Goal: Information Seeking & Learning: Learn about a topic

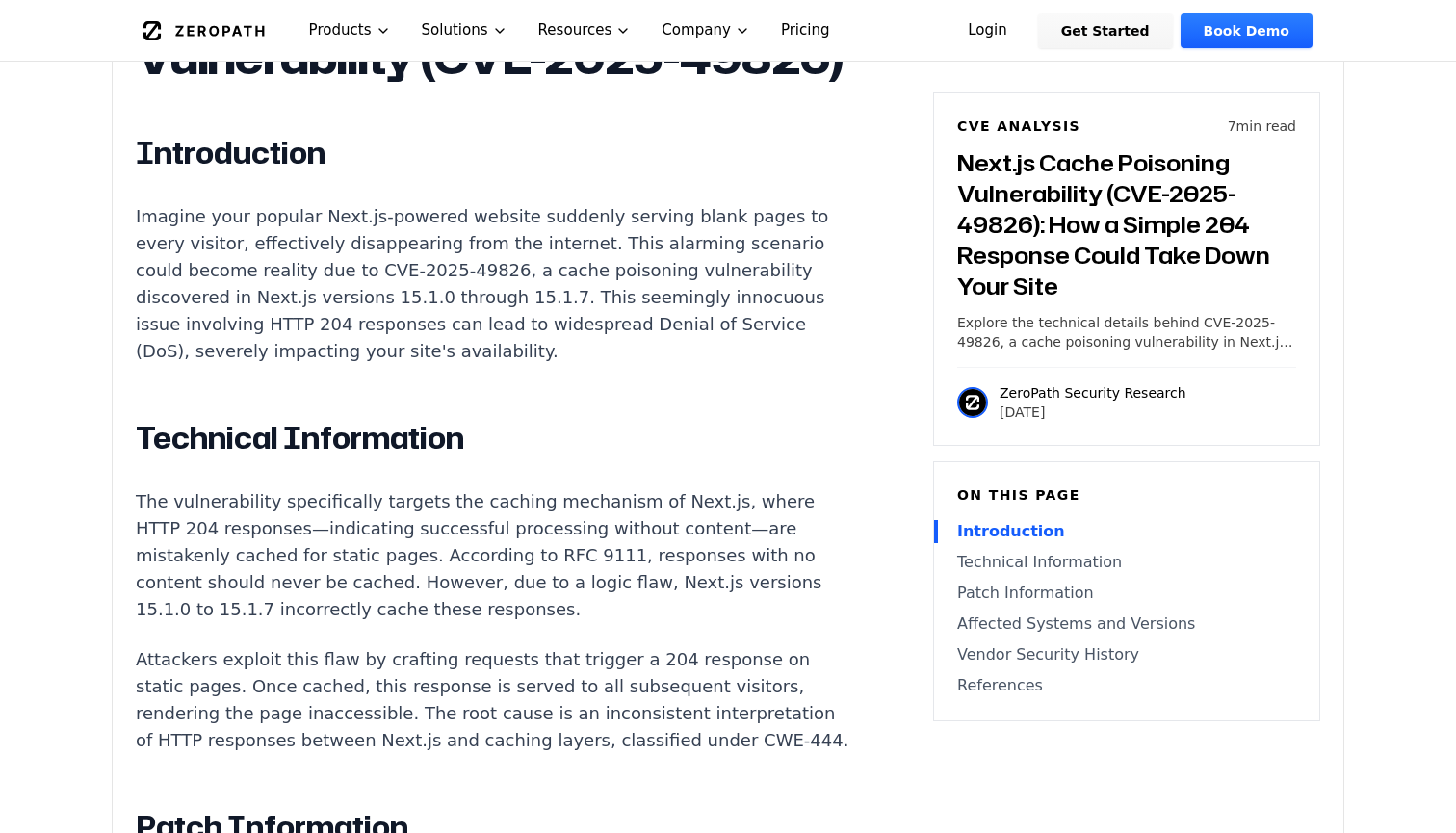
scroll to position [1405, 0]
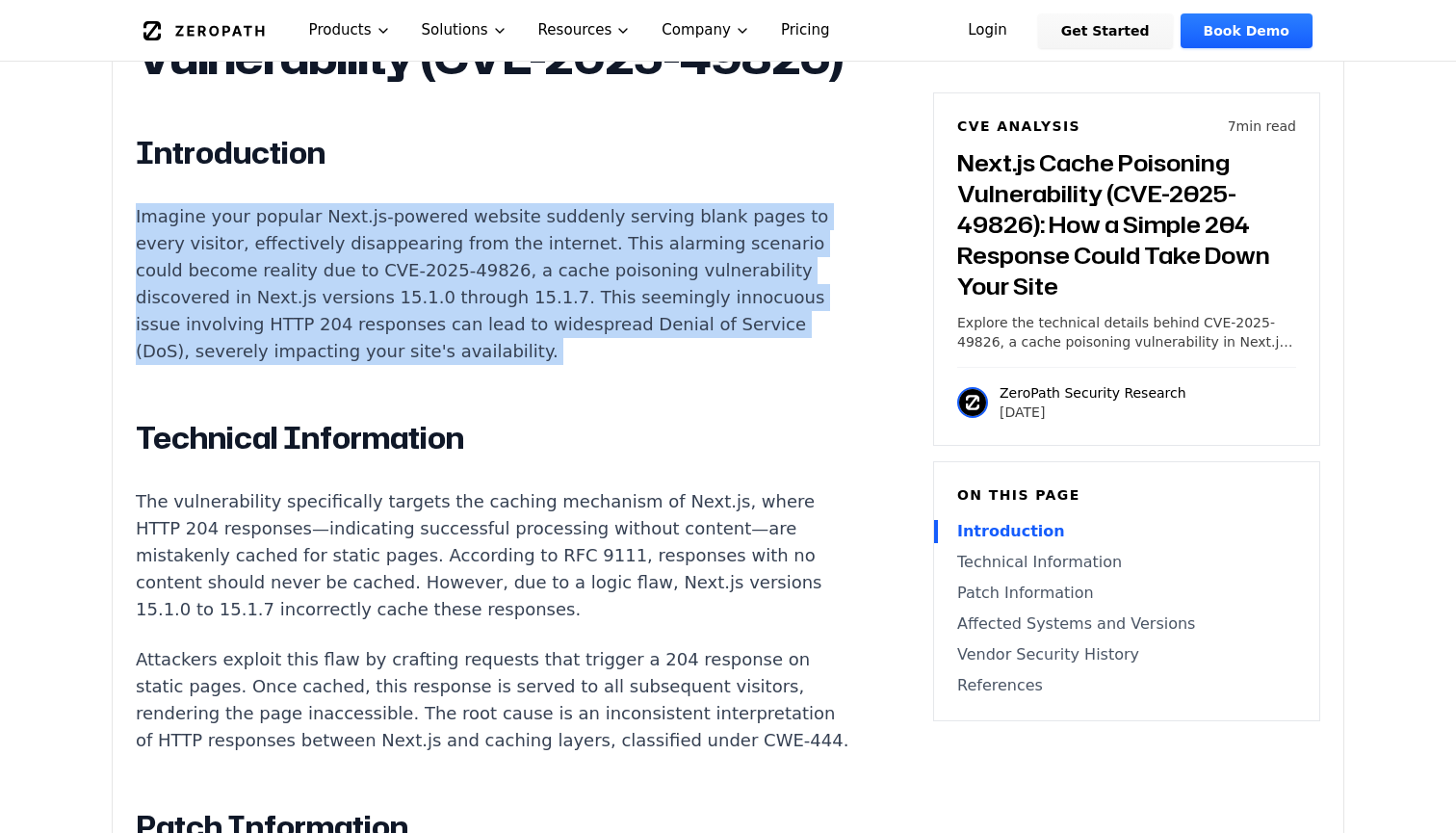
drag, startPoint x: 105, startPoint y: 222, endPoint x: 654, endPoint y: 415, distance: 581.9
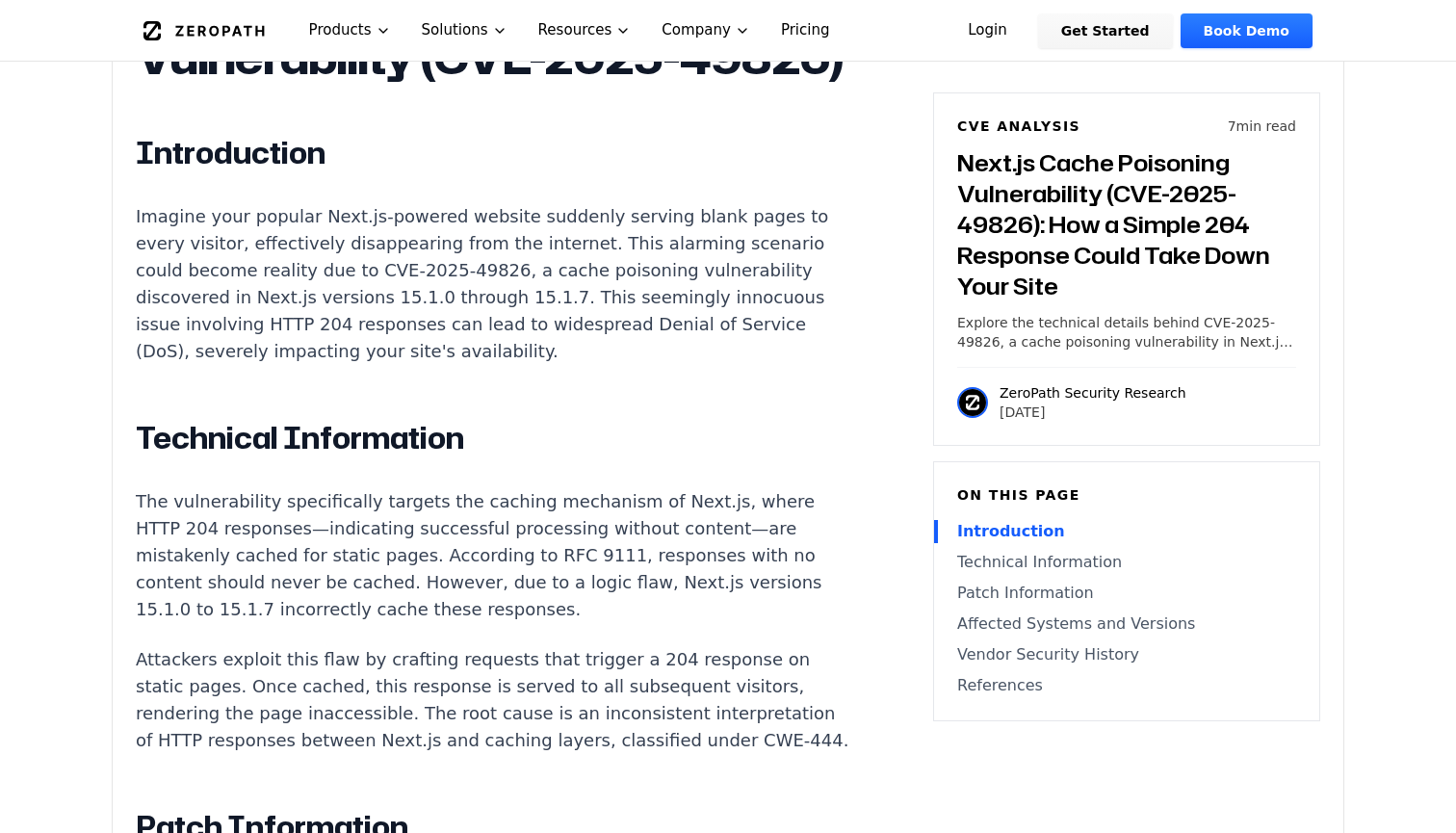
click at [443, 292] on p "Imagine your popular Next.js-powered website suddenly serving blank pages to ev…" at bounding box center [494, 284] width 716 height 162
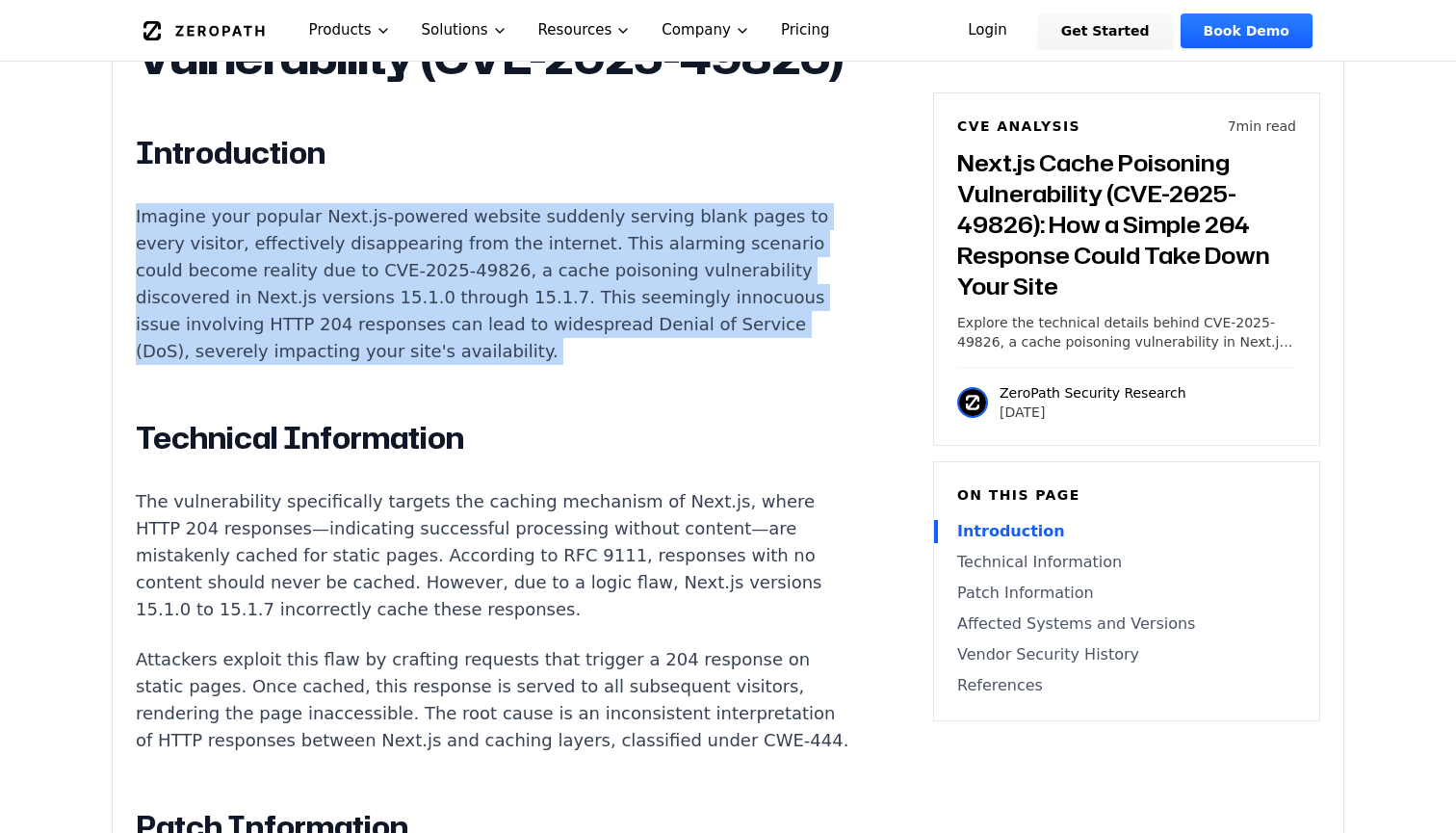
click at [443, 292] on p "Imagine your popular Next.js-powered website suddenly serving blank pages to ev…" at bounding box center [494, 284] width 716 height 162
click at [456, 302] on p "Imagine your popular Next.js-powered website suddenly serving blank pages to ev…" at bounding box center [494, 284] width 716 height 162
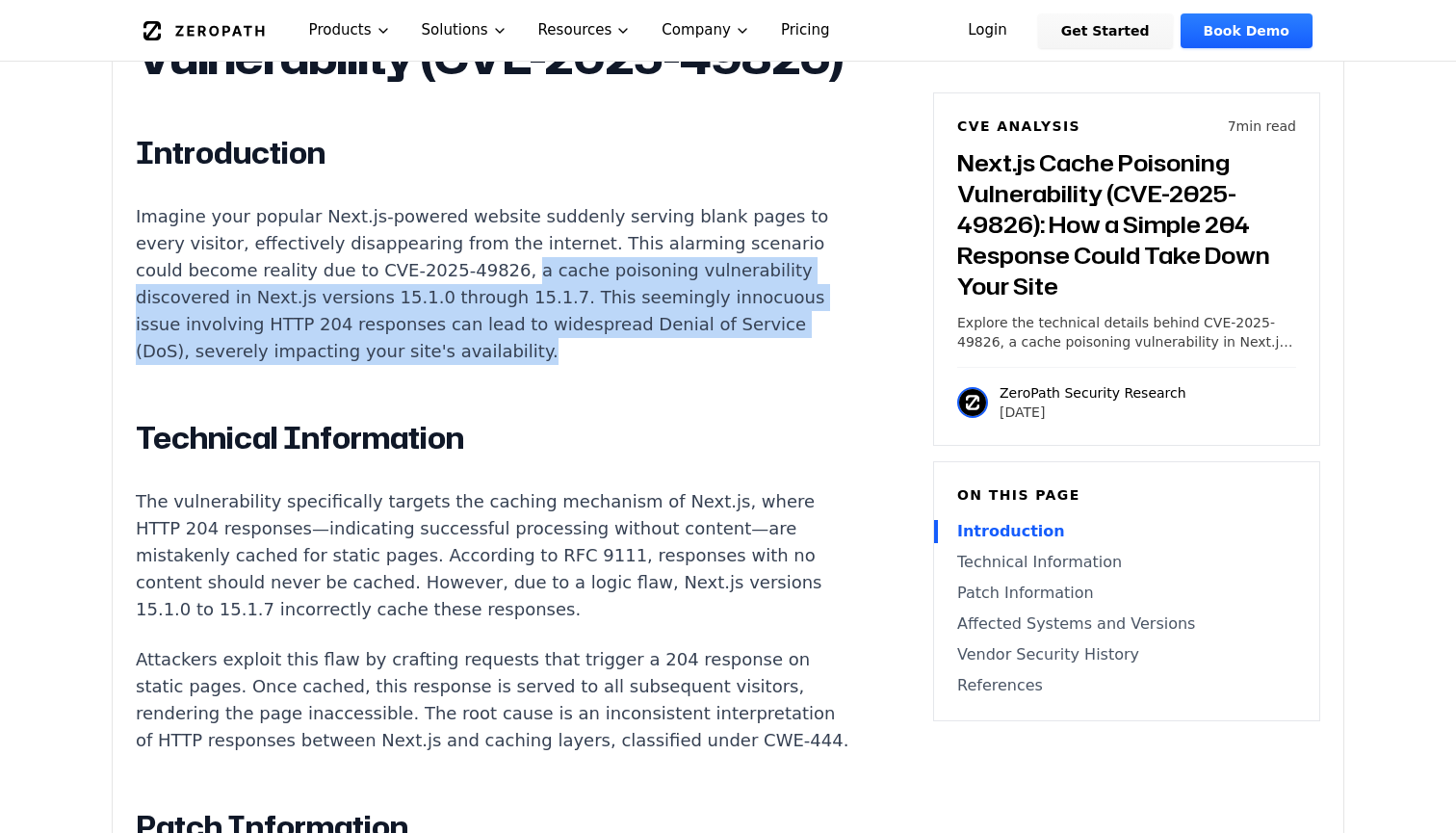
drag, startPoint x: 439, startPoint y: 325, endPoint x: 469, endPoint y: 351, distance: 39.7
click at [469, 351] on p "Imagine your popular Next.js-powered website suddenly serving blank pages to ev…" at bounding box center [494, 284] width 716 height 162
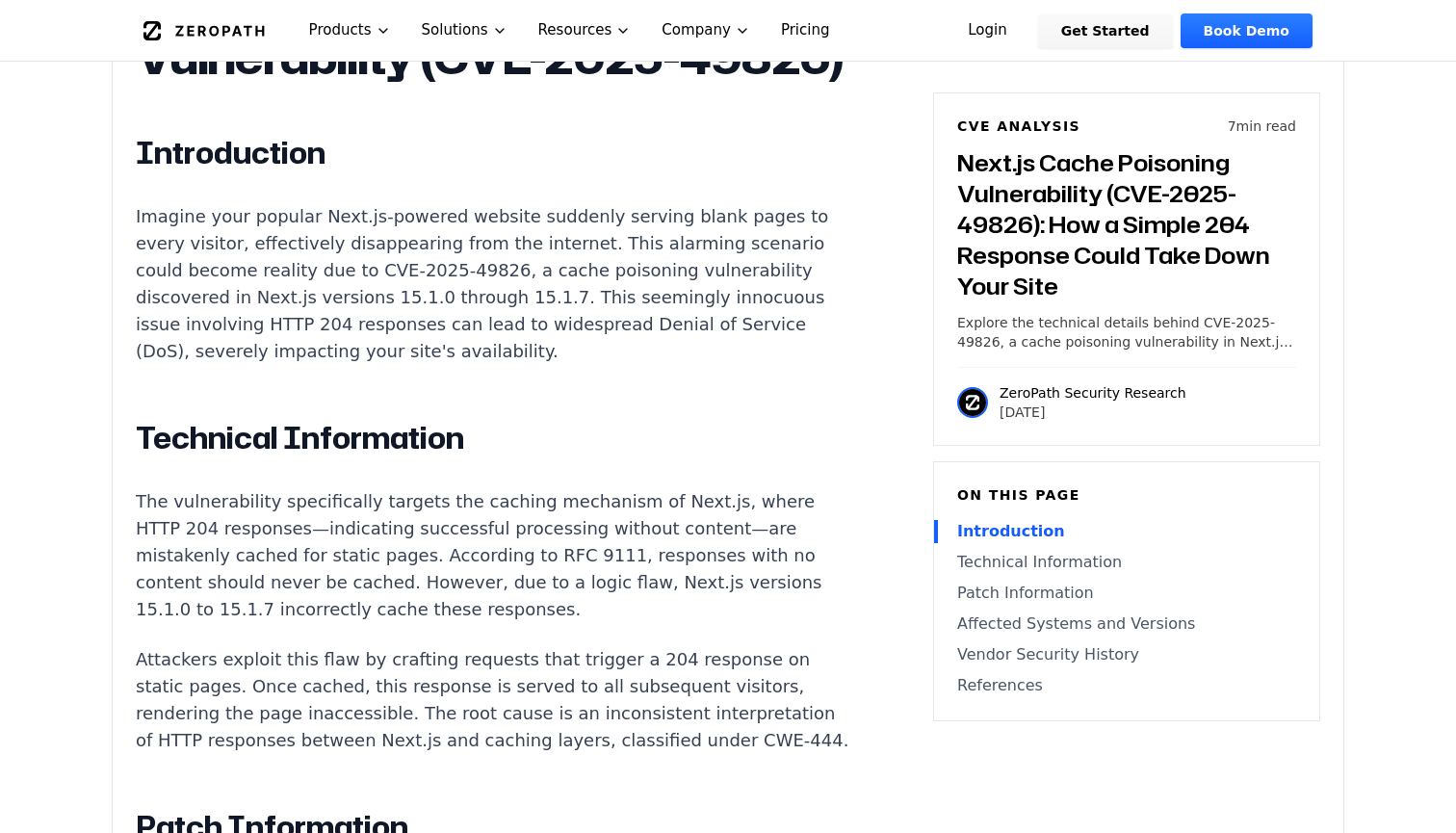
click at [469, 351] on p "Imagine your popular Next.js-powered website suddenly serving blank pages to ev…" at bounding box center [494, 284] width 716 height 162
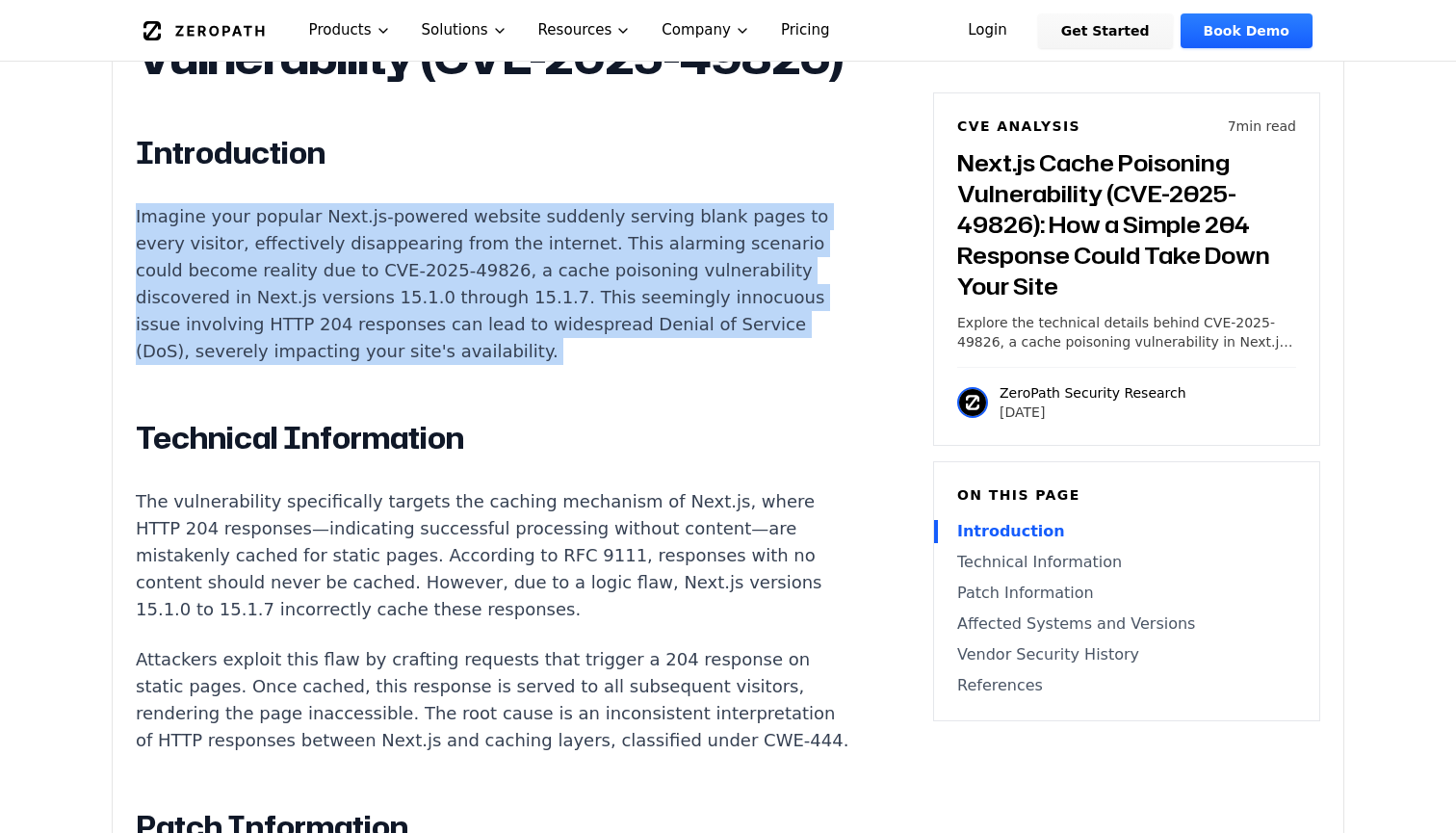
click at [469, 351] on p "Imagine your popular Next.js-powered website suddenly serving blank pages to ev…" at bounding box center [494, 284] width 716 height 162
click at [469, 359] on p "Imagine your popular Next.js-powered website suddenly serving blank pages to ev…" at bounding box center [494, 284] width 716 height 162
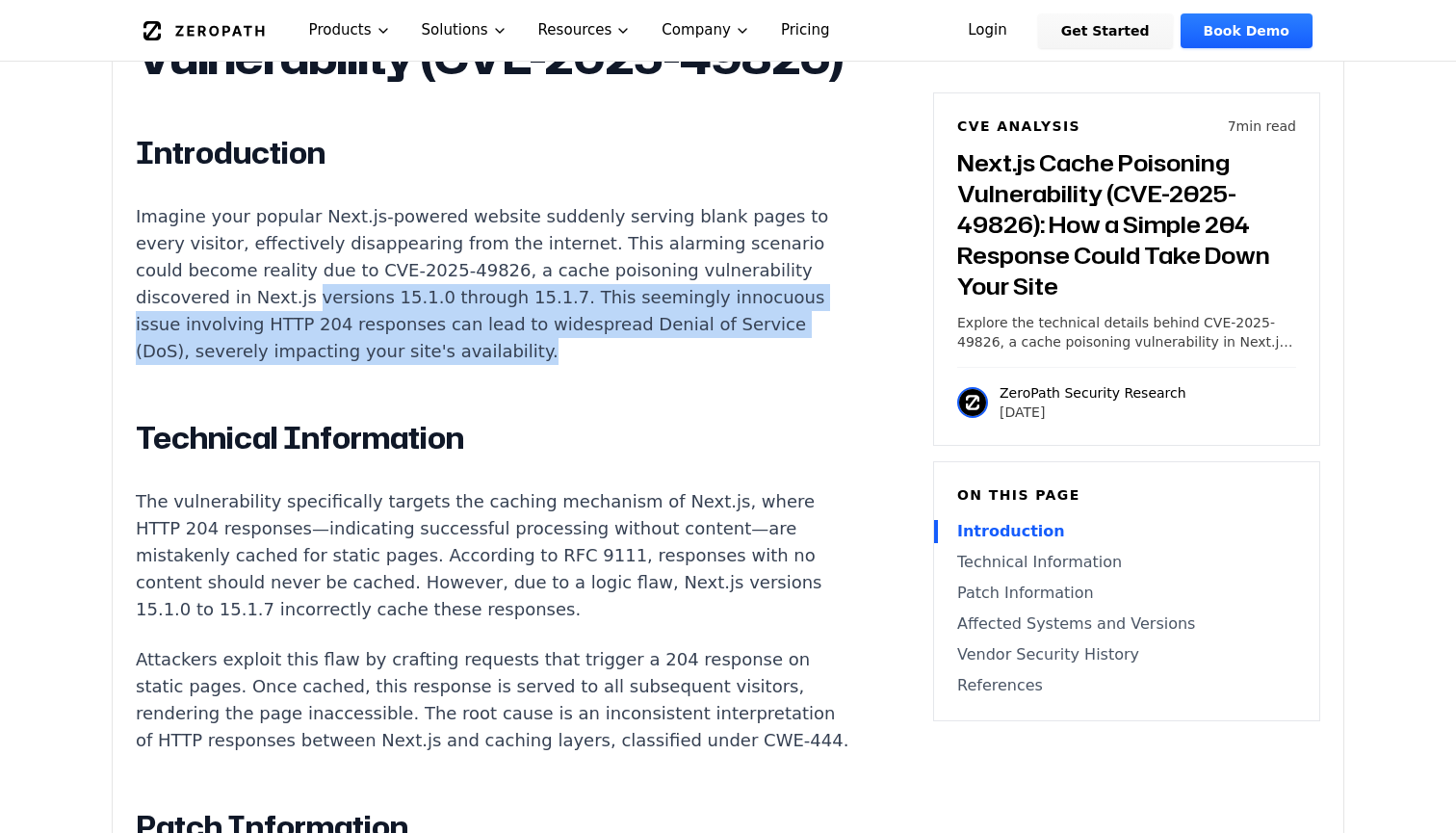
drag, startPoint x: 138, startPoint y: 298, endPoint x: 547, endPoint y: 364, distance: 414.3
click at [547, 364] on p "Imagine your popular Next.js-powered website suddenly serving blank pages to ev…" at bounding box center [494, 284] width 716 height 162
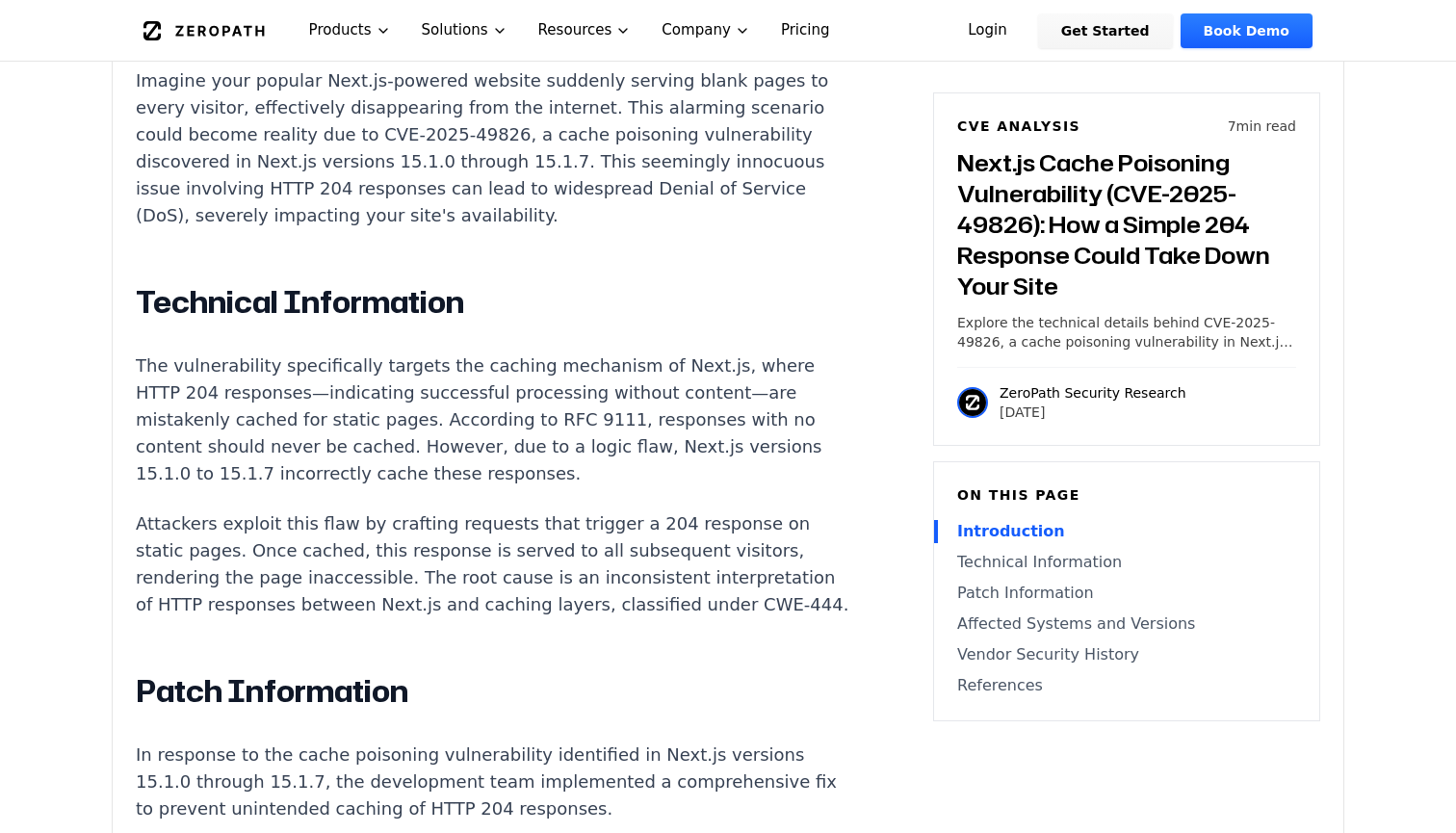
scroll to position [1540, 0]
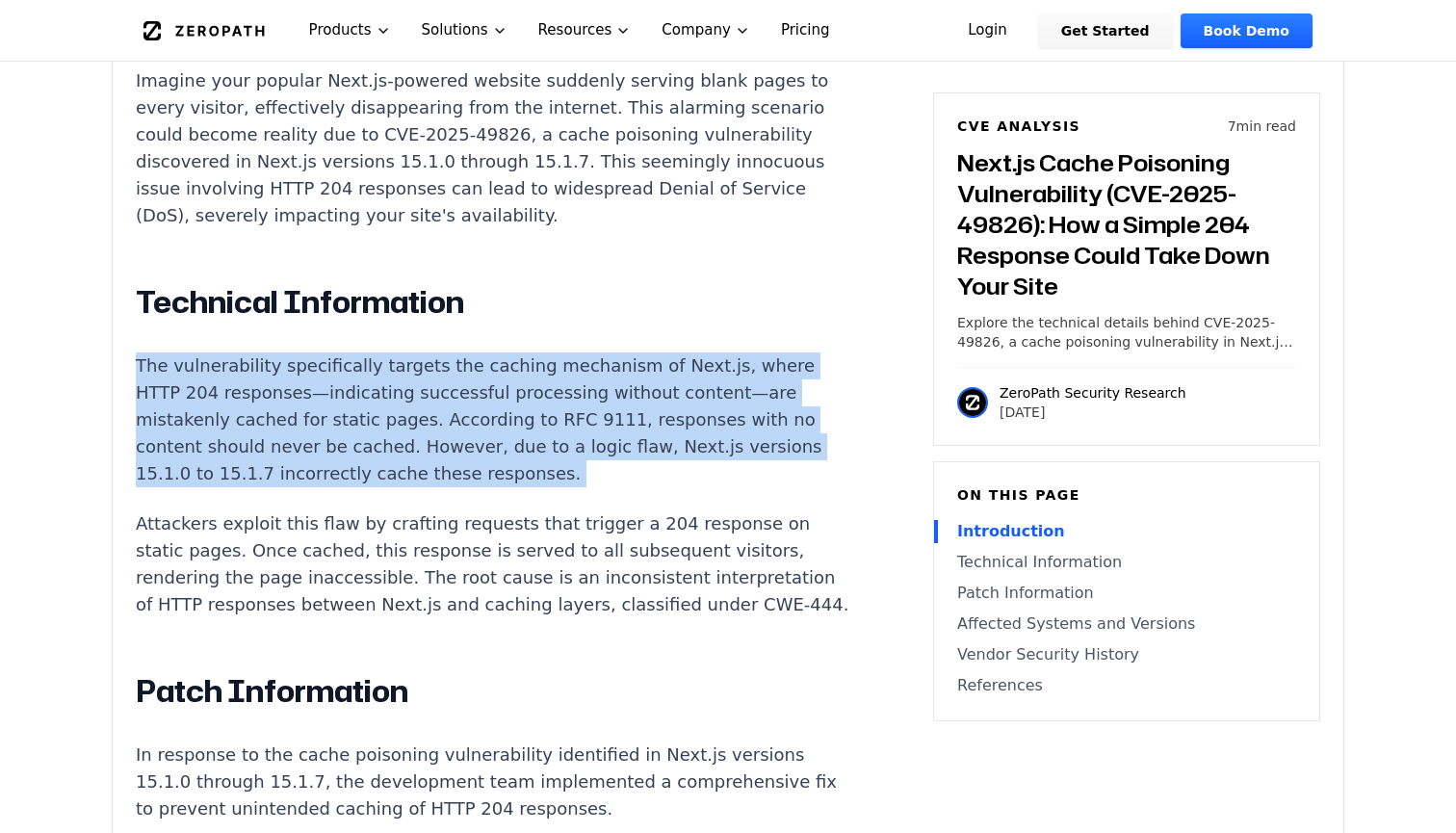
click at [459, 431] on p "The vulnerability specifically targets the caching mechanism of Next.js, where …" at bounding box center [494, 419] width 716 height 135
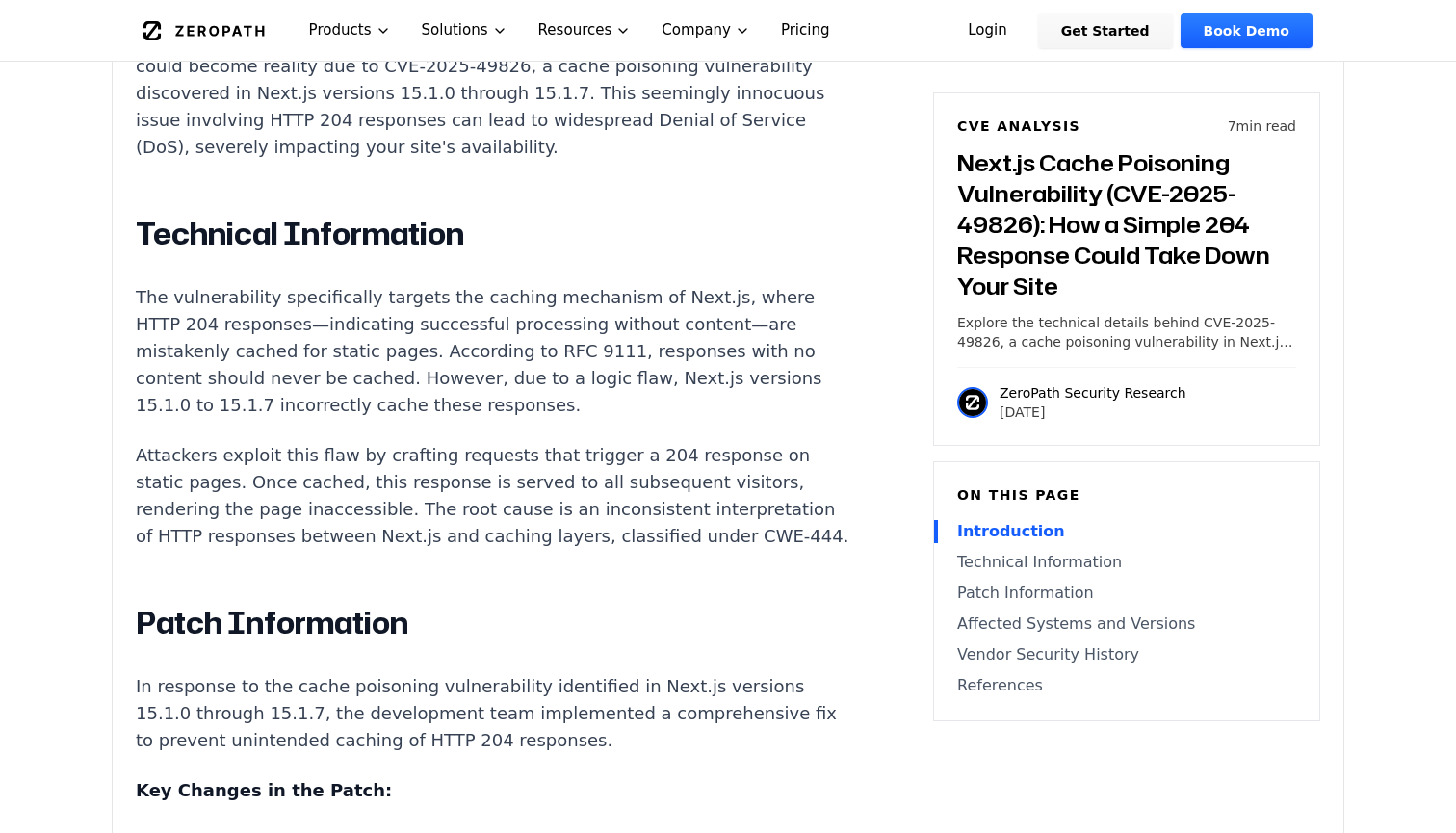
scroll to position [1617, 0]
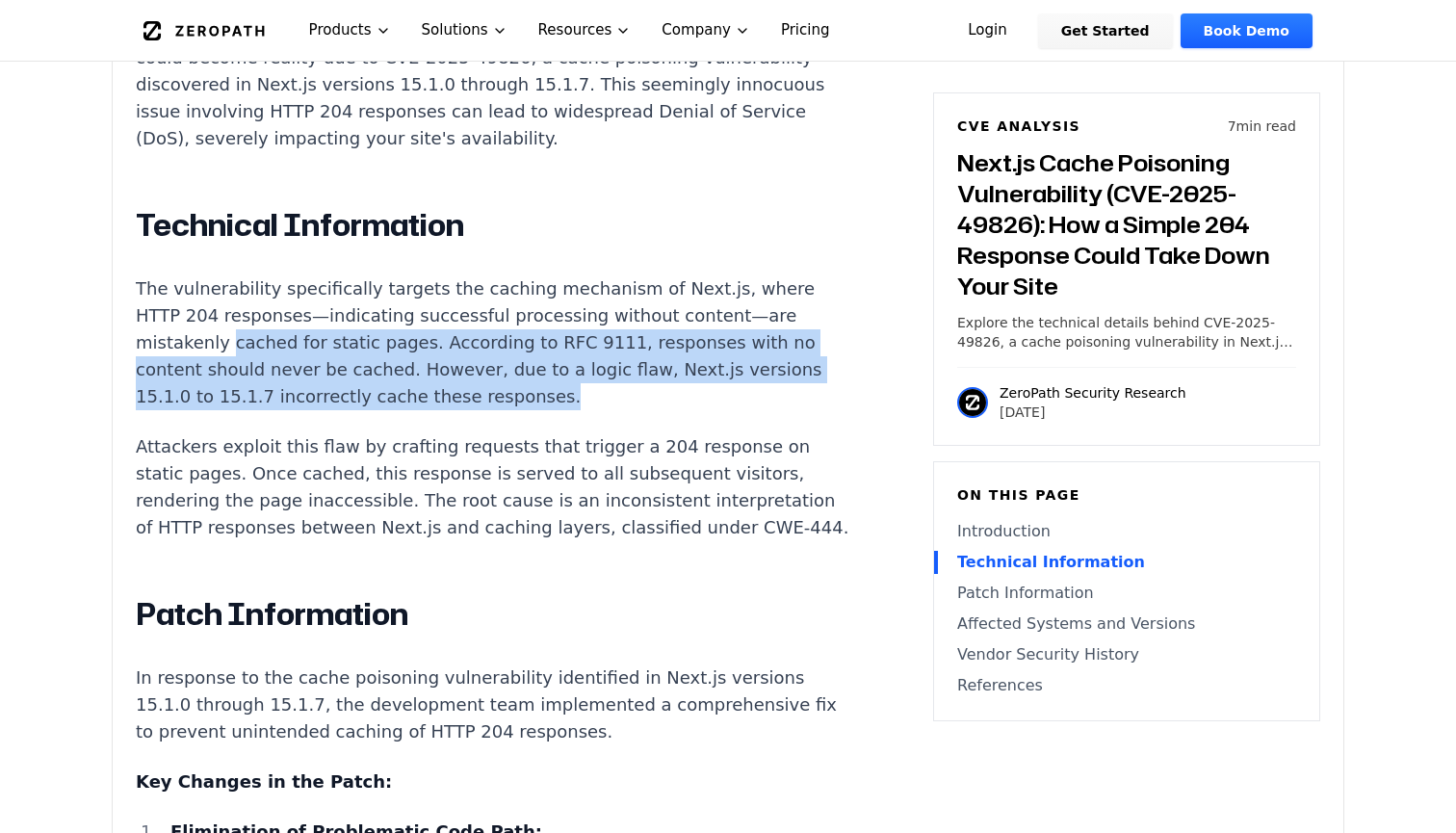
drag, startPoint x: 138, startPoint y: 357, endPoint x: 436, endPoint y: 397, distance: 300.7
click at [431, 396] on p "The vulnerability specifically targets the caching mechanism of Next.js, where …" at bounding box center [494, 342] width 716 height 135
click at [436, 397] on p "The vulnerability specifically targets the caching mechanism of Next.js, where …" at bounding box center [494, 342] width 716 height 135
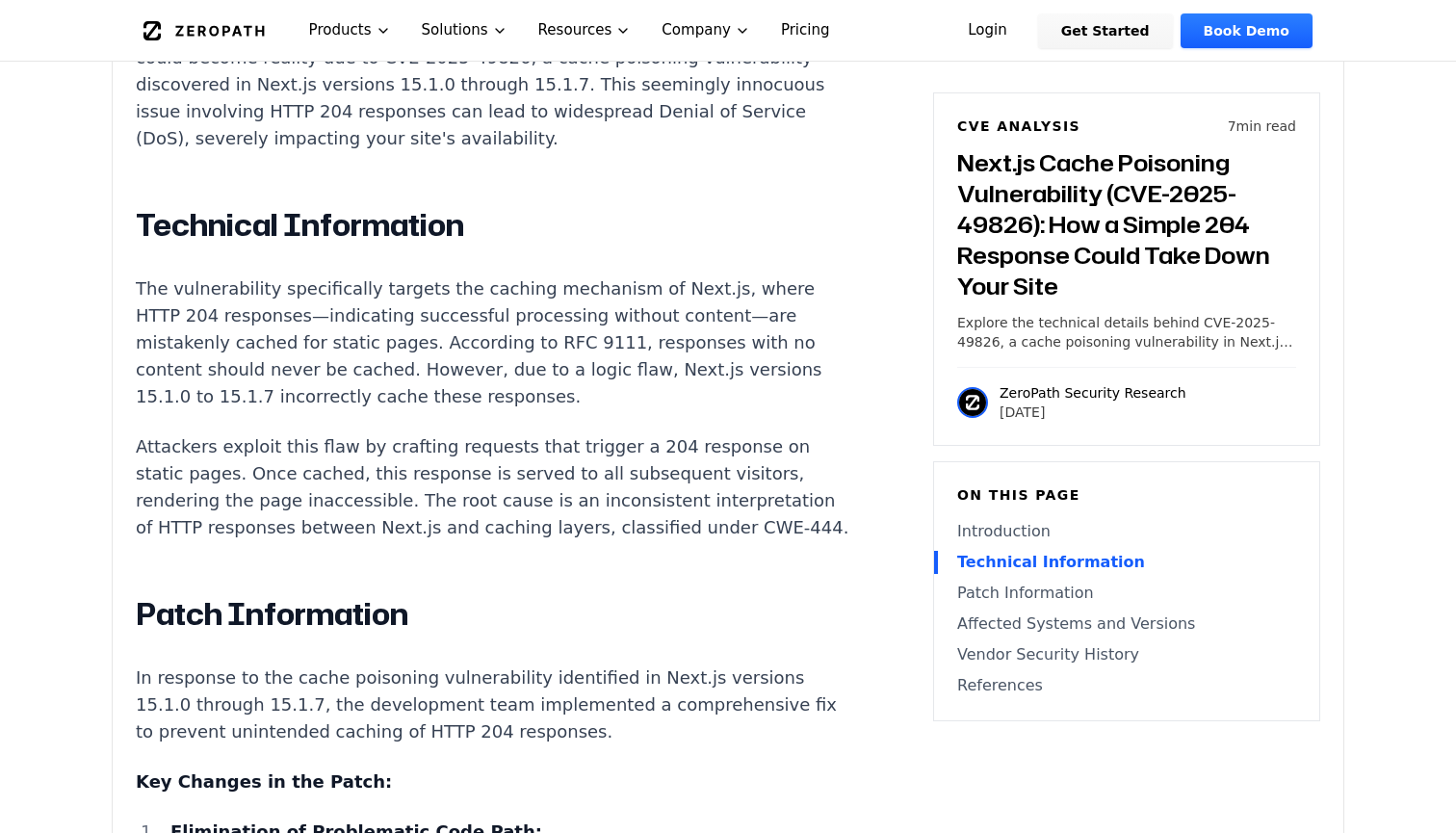
click at [455, 359] on p "The vulnerability specifically targets the caching mechanism of Next.js, where …" at bounding box center [494, 342] width 716 height 135
click at [456, 410] on p "The vulnerability specifically targets the caching mechanism of Next.js, where …" at bounding box center [494, 342] width 716 height 135
click at [461, 360] on p "The vulnerability specifically targets the caching mechanism of Next.js, where …" at bounding box center [494, 342] width 716 height 135
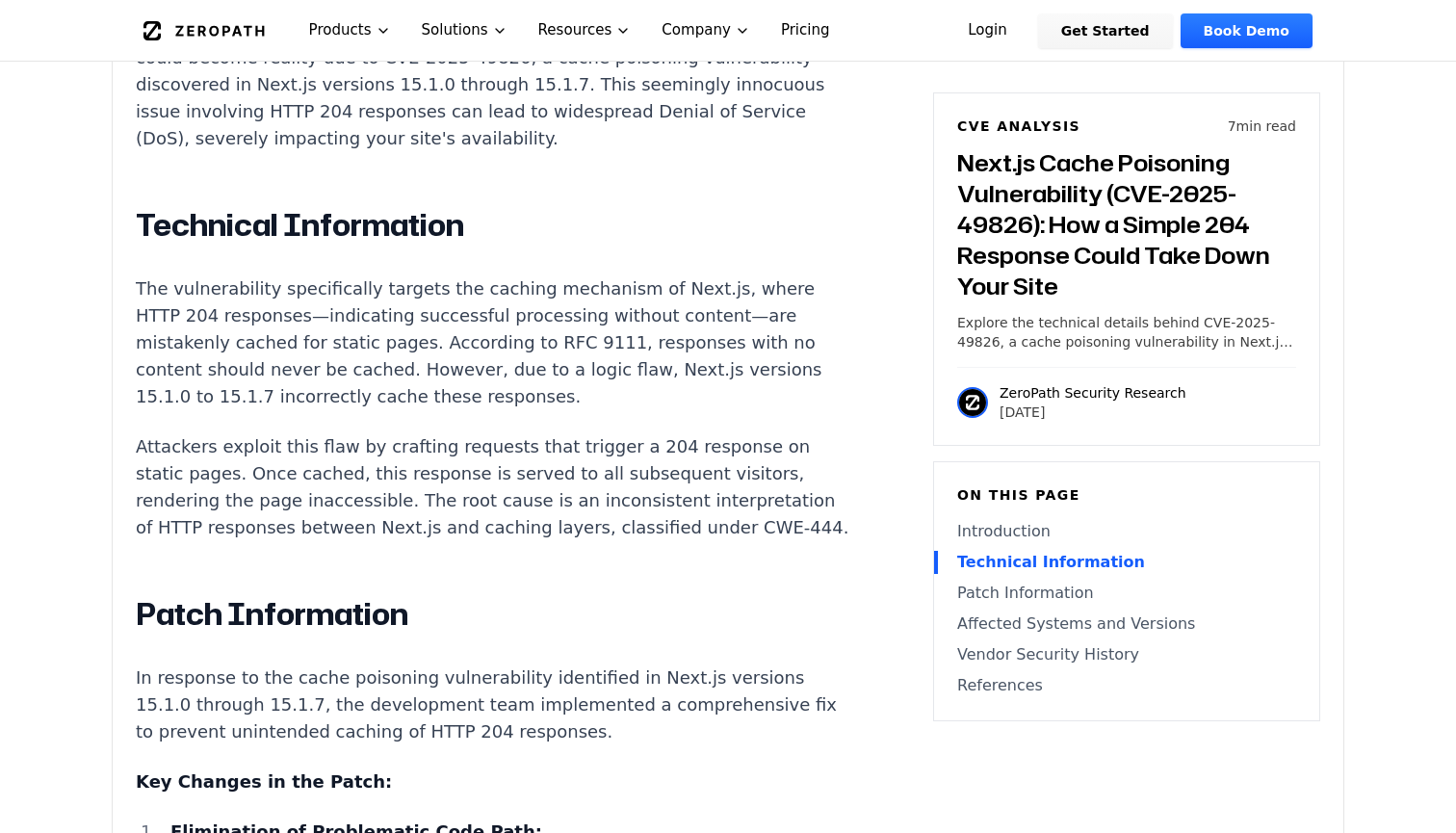
click at [461, 399] on p "The vulnerability specifically targets the caching mechanism of Next.js, where …" at bounding box center [494, 342] width 716 height 135
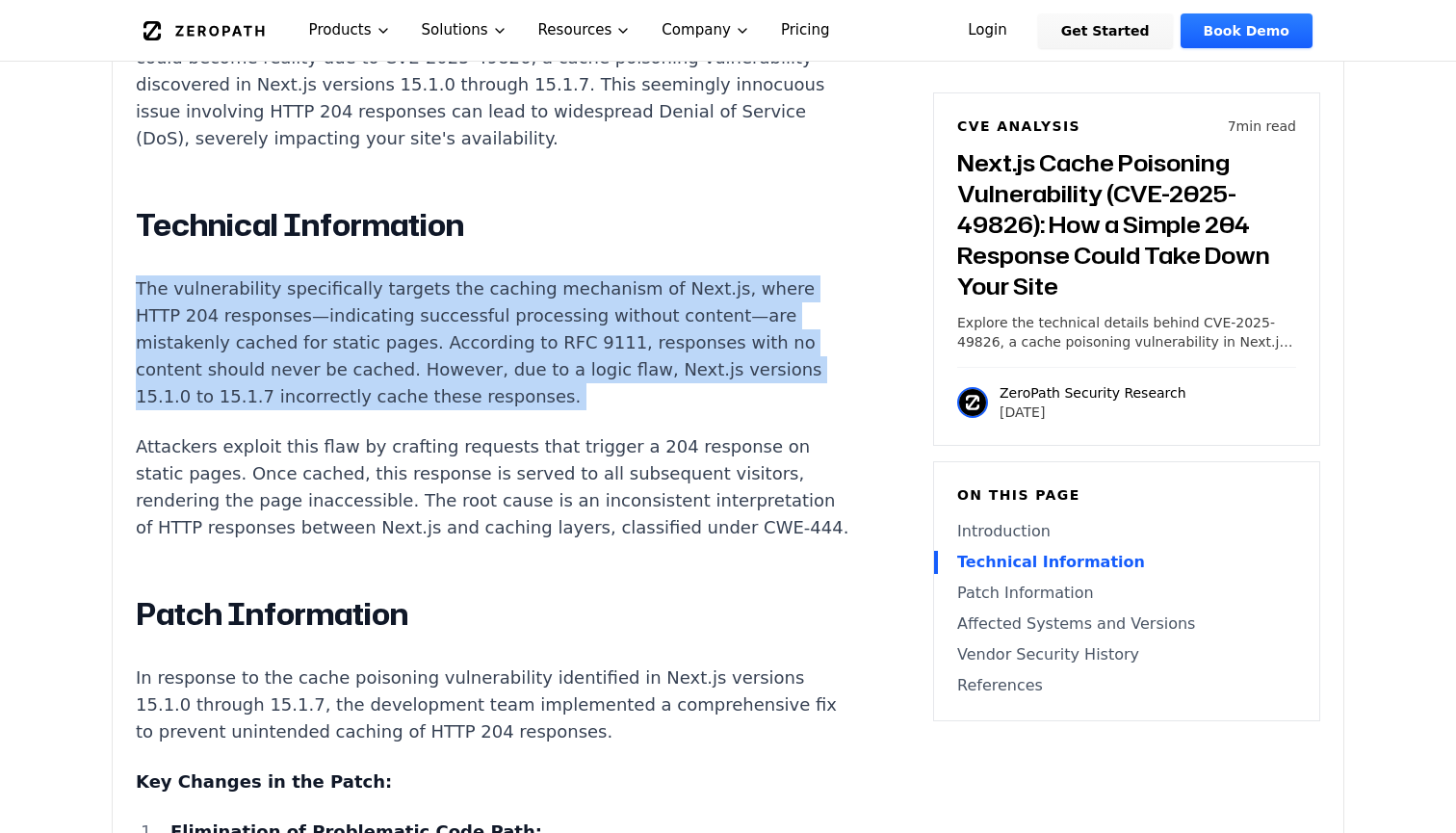
click at [461, 399] on p "The vulnerability specifically targets the caching mechanism of Next.js, where …" at bounding box center [494, 342] width 716 height 135
click at [461, 407] on p "The vulnerability specifically targets the caching mechanism of Next.js, where …" at bounding box center [494, 342] width 716 height 135
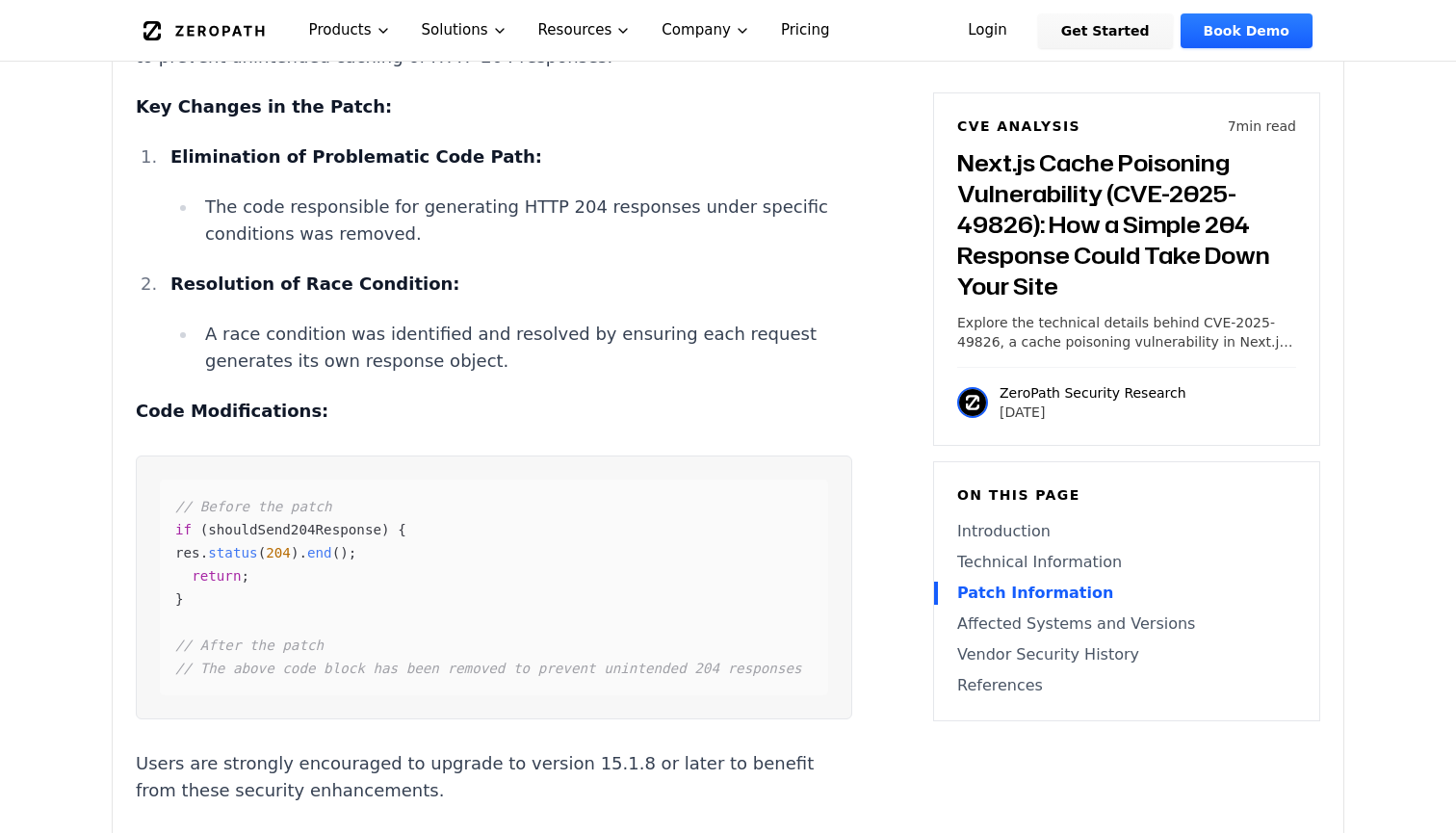
scroll to position [2240, 0]
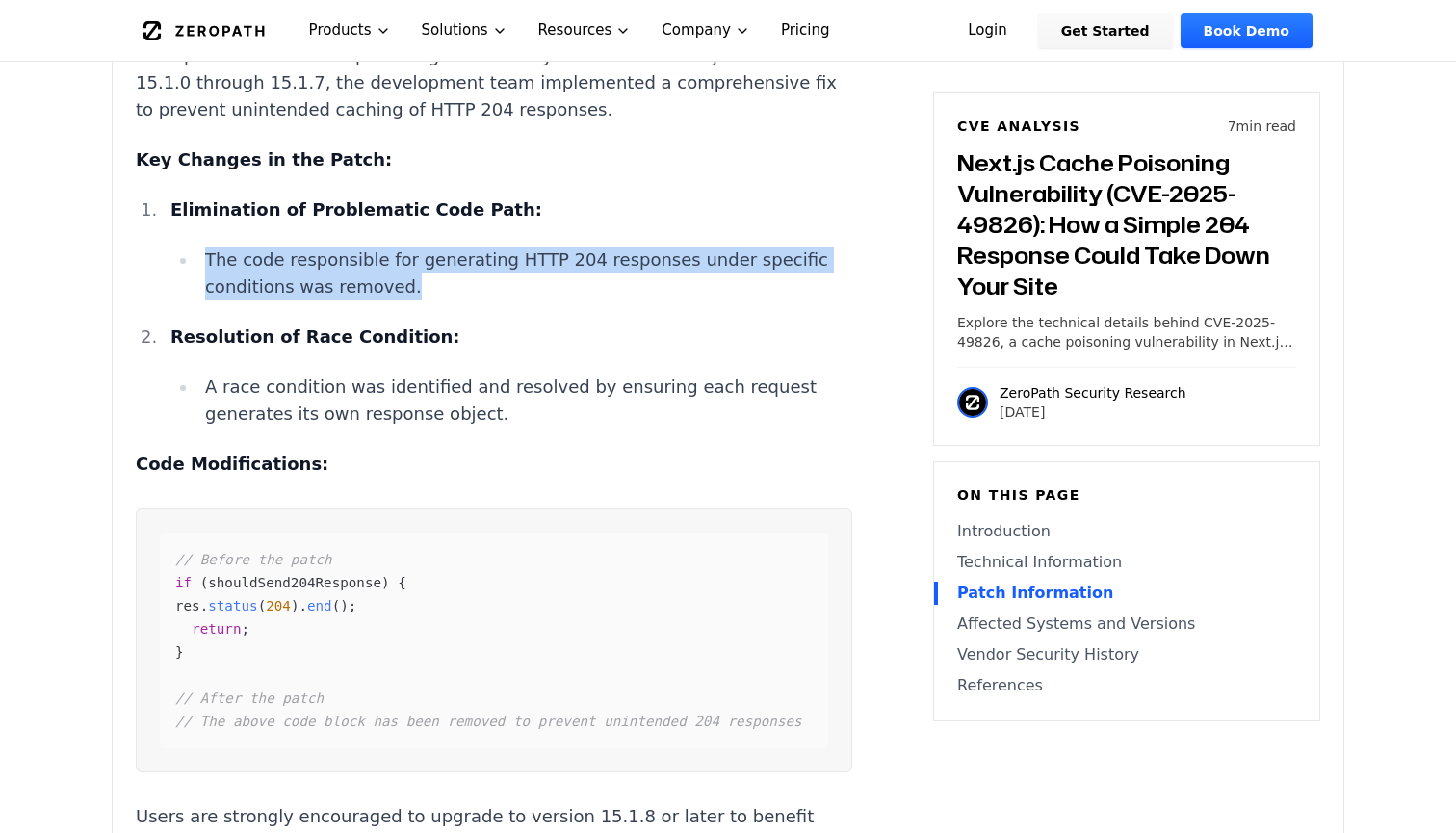
drag, startPoint x: 196, startPoint y: 273, endPoint x: 417, endPoint y: 297, distance: 222.3
click at [417, 297] on li "The code responsible for generating HTTP 204 responses under specific condition…" at bounding box center [525, 273] width 654 height 54
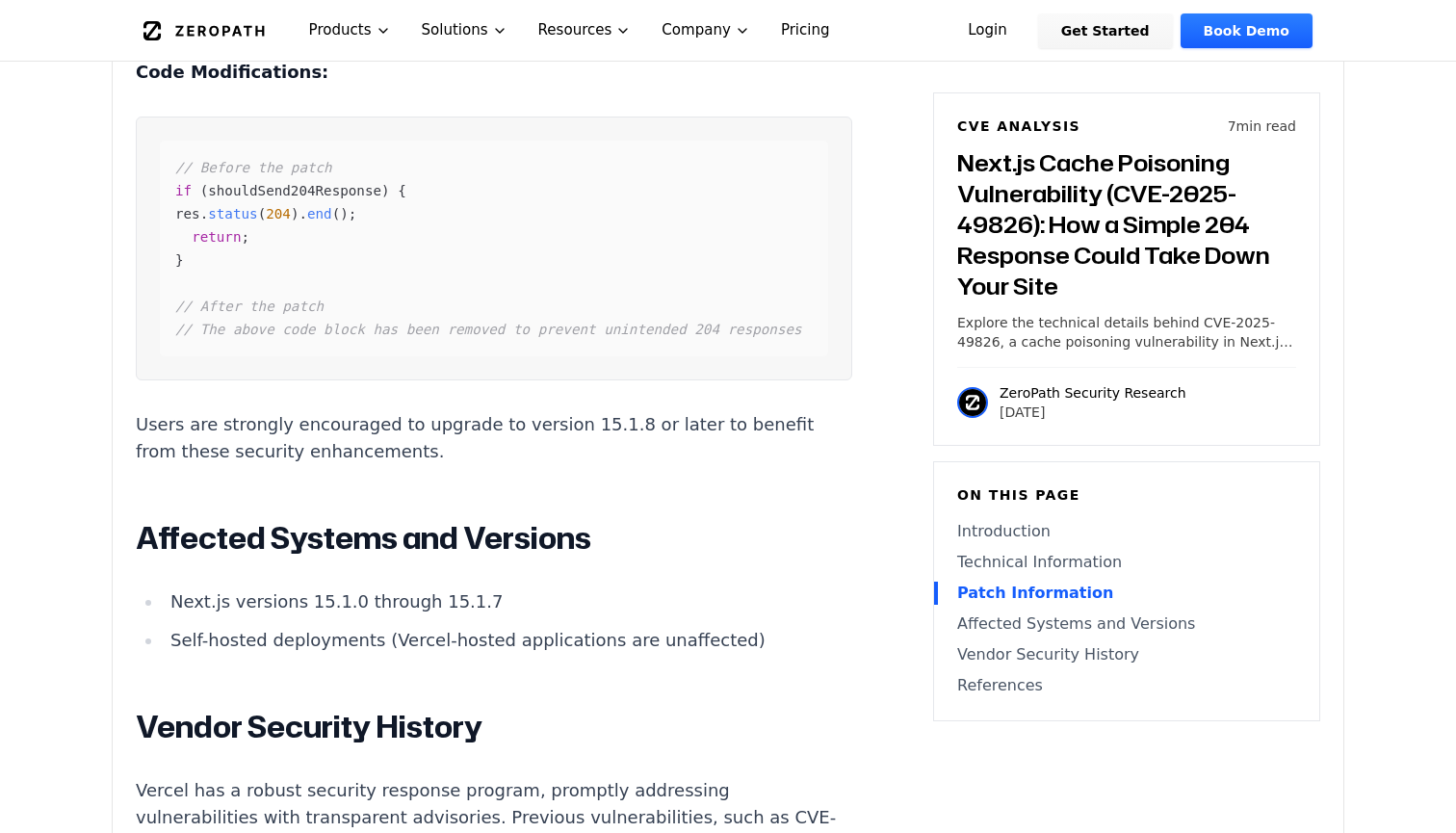
scroll to position [2634, 0]
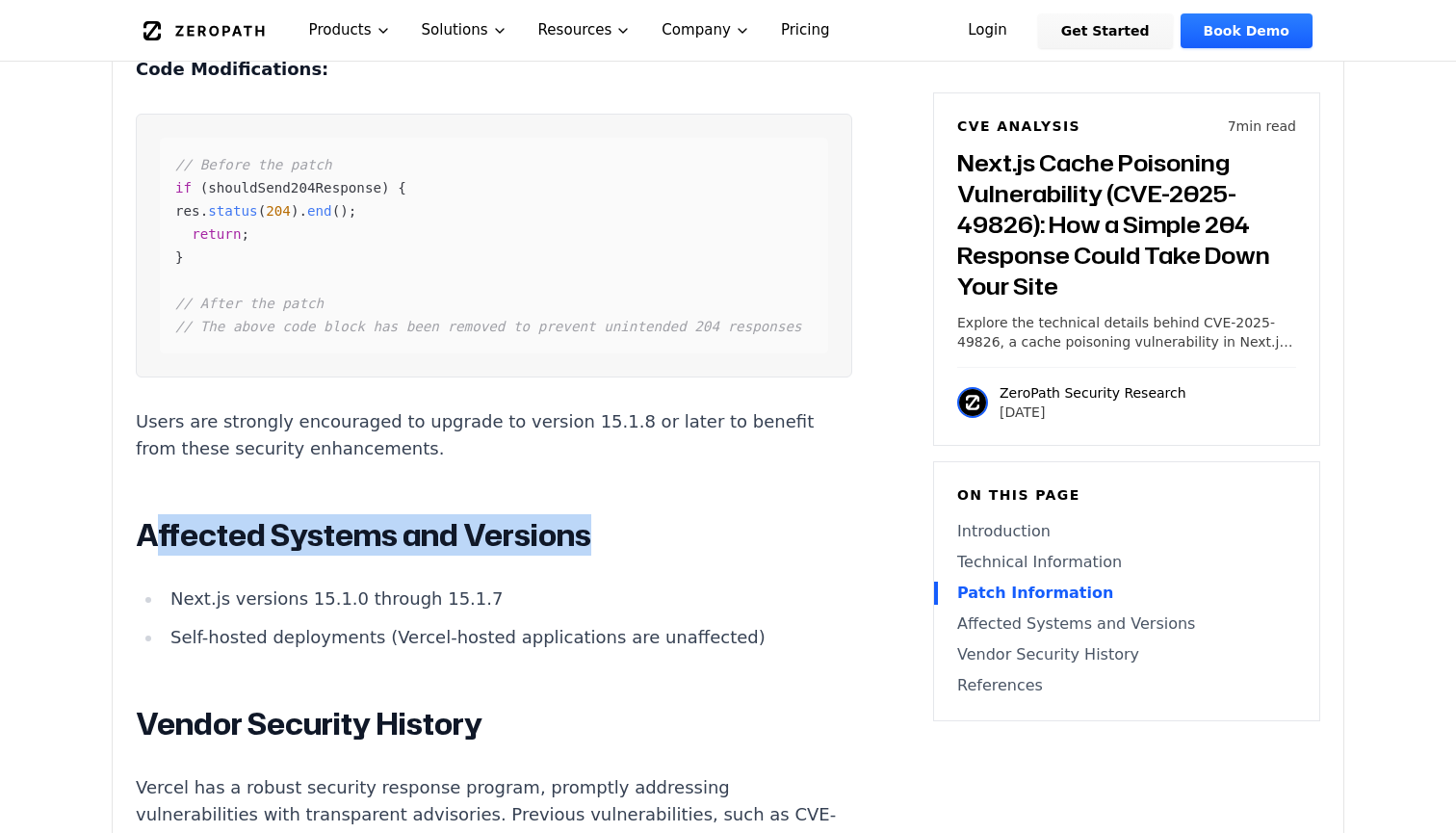
drag, startPoint x: 185, startPoint y: 528, endPoint x: 667, endPoint y: 532, distance: 482.0
click at [667, 532] on h2 "Affected Systems and Versions" at bounding box center [494, 535] width 716 height 39
click at [676, 531] on h2 "Affected Systems and Versions" at bounding box center [494, 535] width 716 height 39
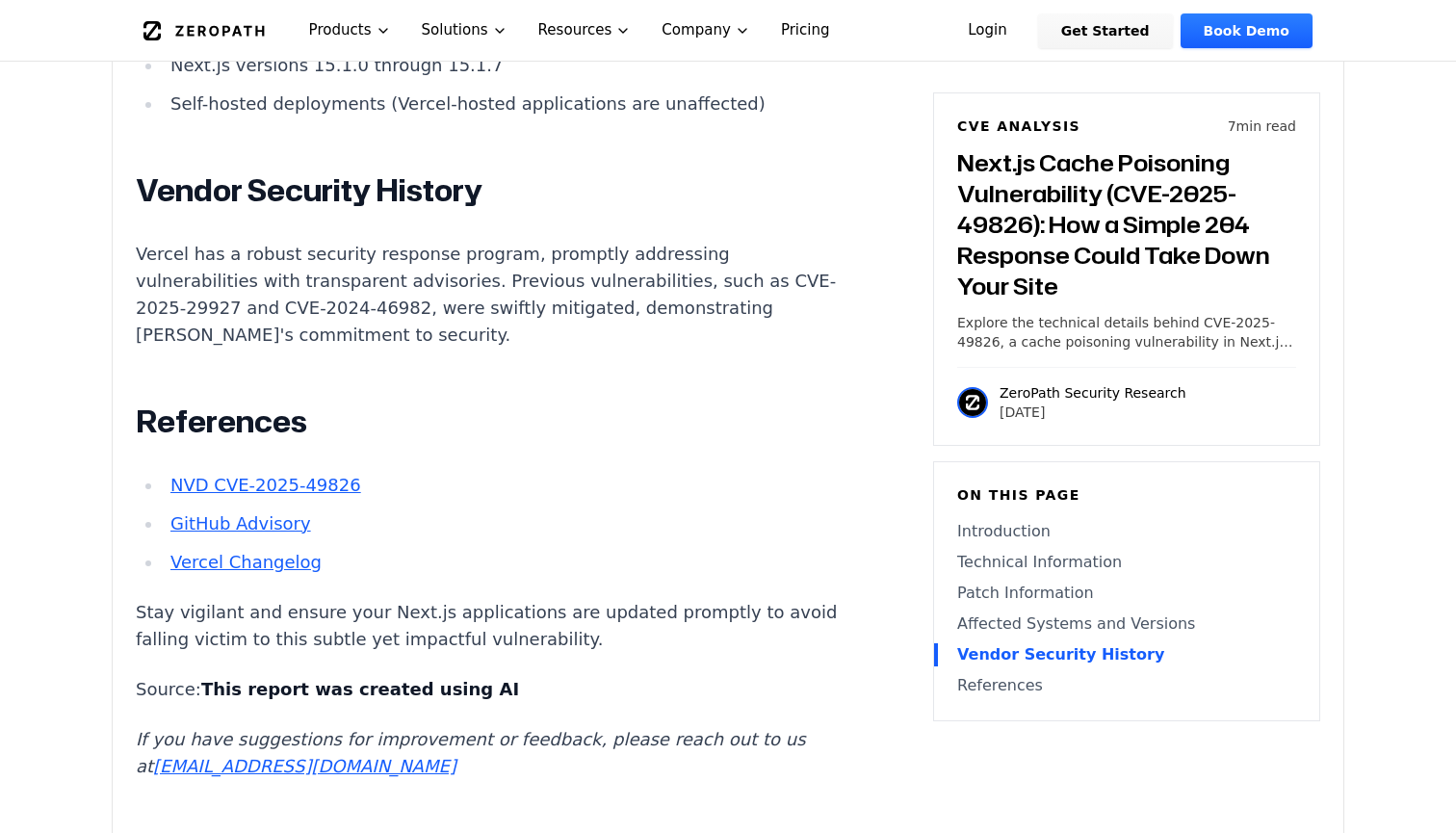
scroll to position [3261, 0]
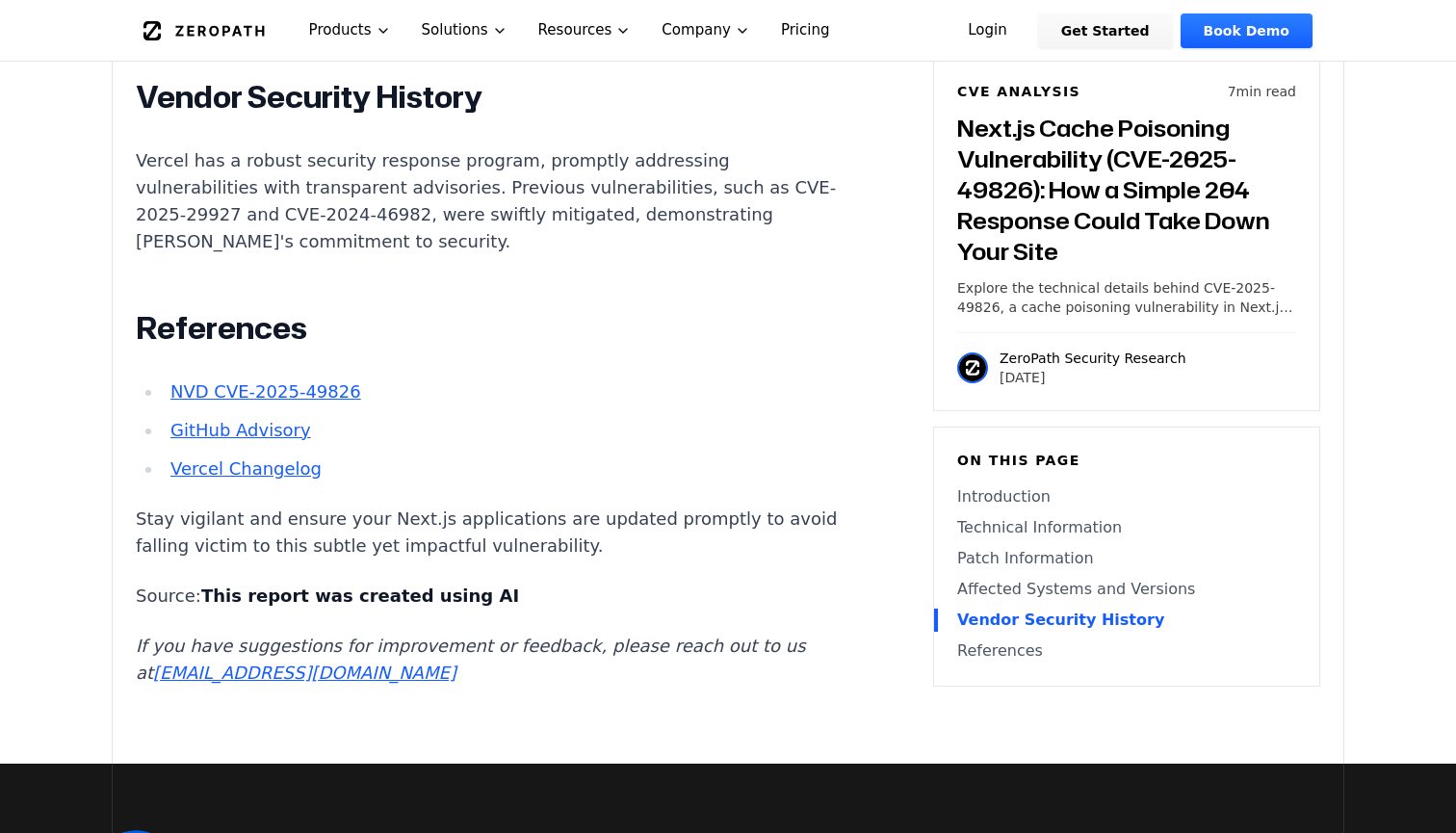
click at [449, 217] on p "Vercel has a robust security response program, promptly addressing vulnerabilit…" at bounding box center [494, 202] width 716 height 108
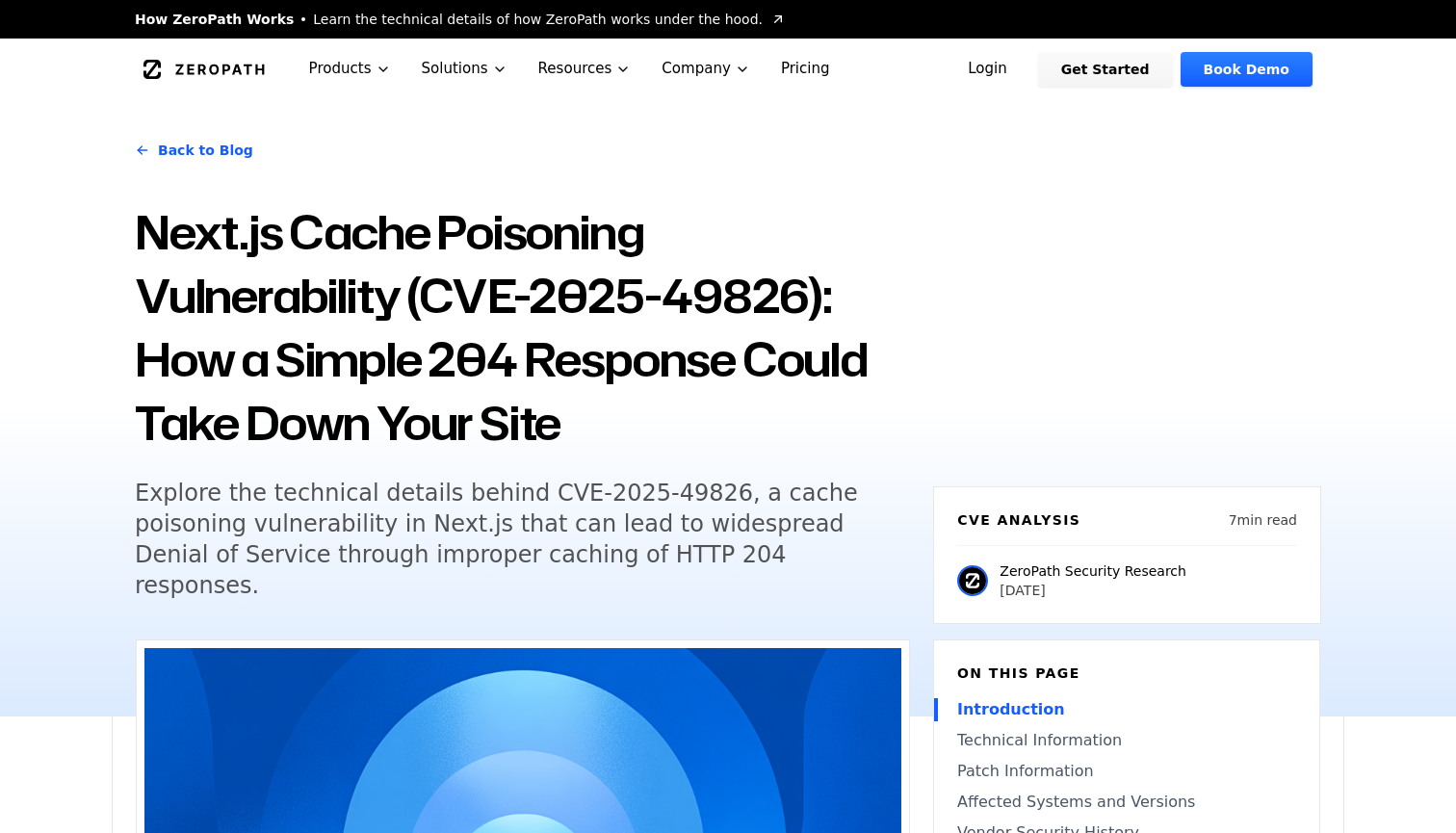
scroll to position [0, 0]
click at [473, 351] on h1 "Next.js Cache Poisoning Vulnerability (CVE-2025-49826): How a Simple 204 Respon…" at bounding box center [522, 327] width 775 height 254
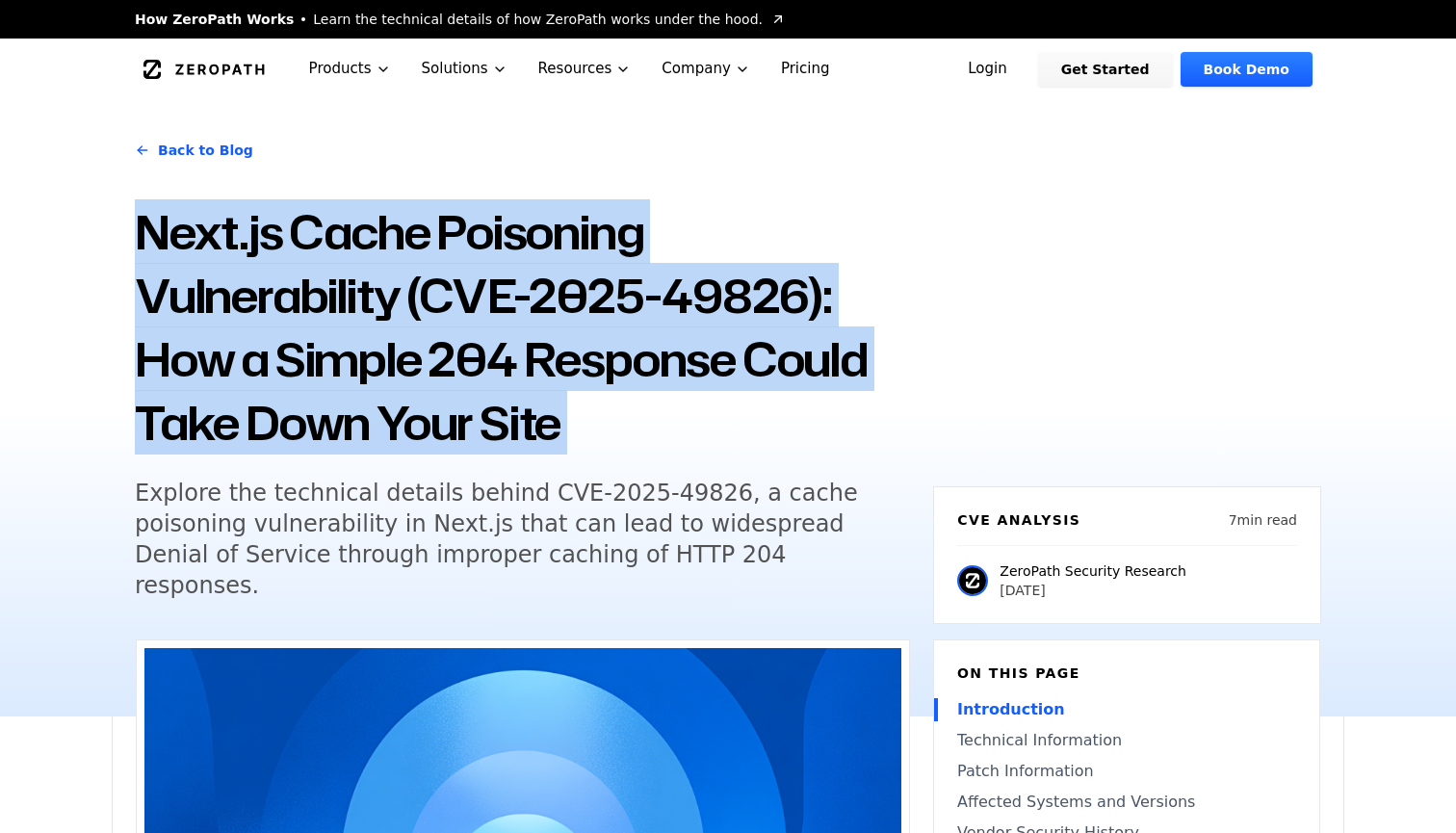
click at [483, 421] on h1 "Next.js Cache Poisoning Vulnerability (CVE-2025-49826): How a Simple 204 Respon…" at bounding box center [522, 327] width 775 height 254
